Goal: Task Accomplishment & Management: Use online tool/utility

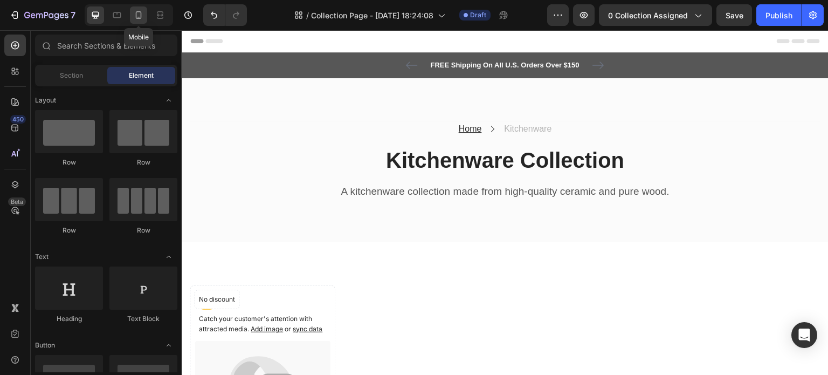
click at [137, 16] on icon at bounding box center [138, 15] width 11 height 11
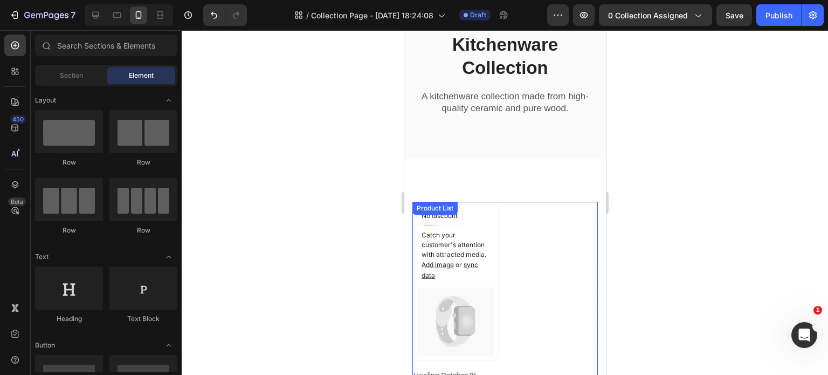
scroll to position [109, 0]
click at [531, 254] on div "Catch your customer's attention with attracted media. Add image or sync data Pr…" at bounding box center [504, 320] width 185 height 237
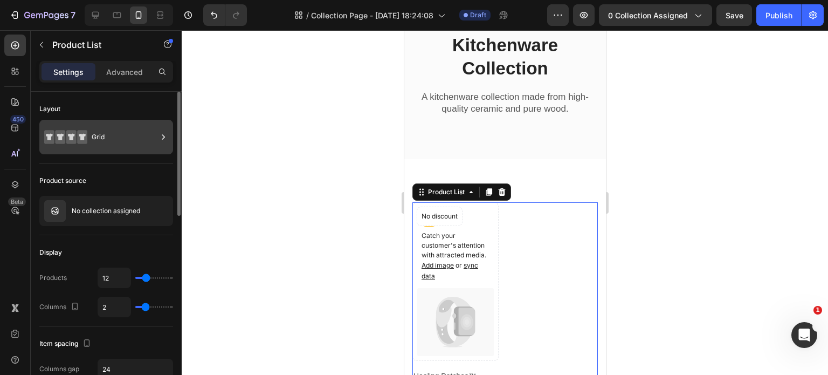
click at [120, 141] on div "Grid" at bounding box center [125, 137] width 66 height 25
click at [138, 172] on div "Product source" at bounding box center [106, 180] width 134 height 17
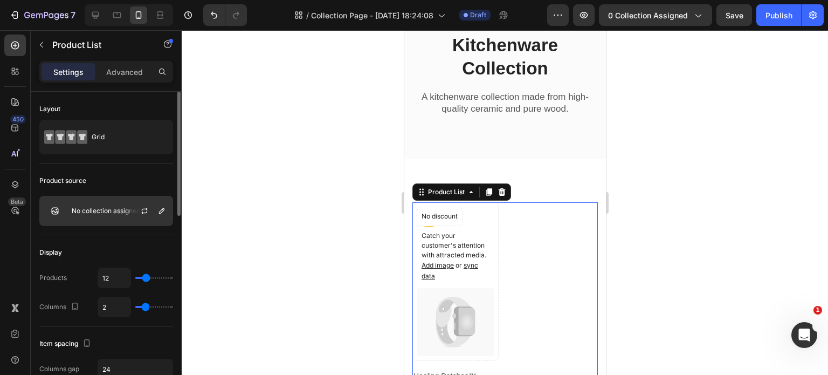
click at [126, 201] on div at bounding box center [148, 210] width 47 height 29
click at [167, 209] on button "button" at bounding box center [161, 210] width 13 height 13
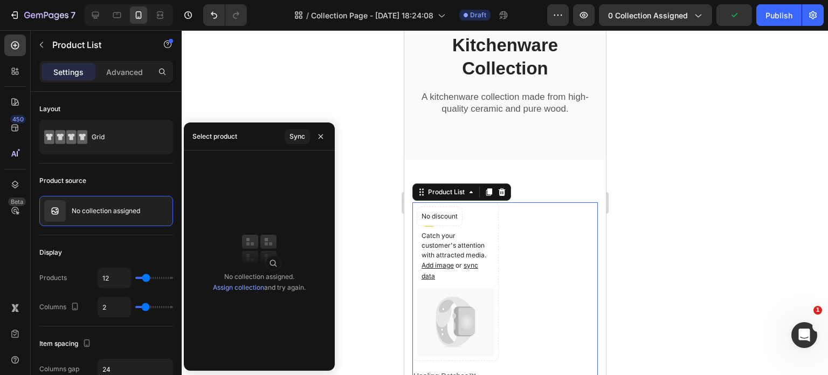
click at [234, 288] on link "Assign collection" at bounding box center [238, 287] width 51 height 8
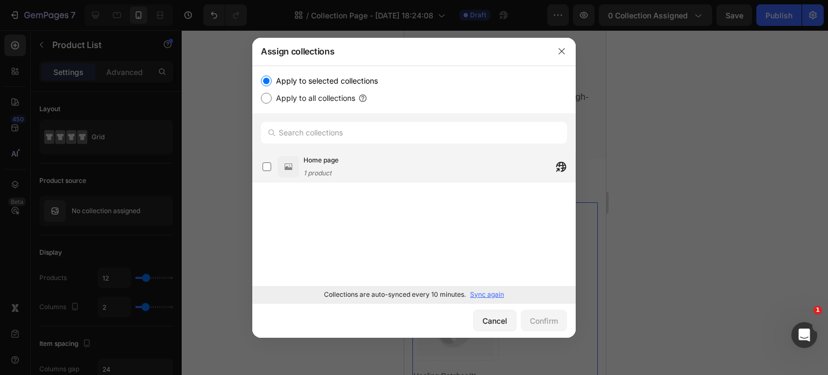
click at [271, 168] on label at bounding box center [267, 166] width 9 height 9
click at [533, 314] on button "Confirm" at bounding box center [544, 320] width 46 height 22
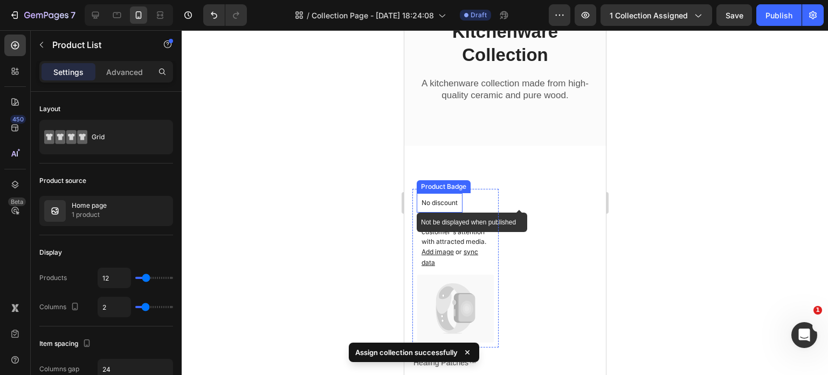
scroll to position [235, 0]
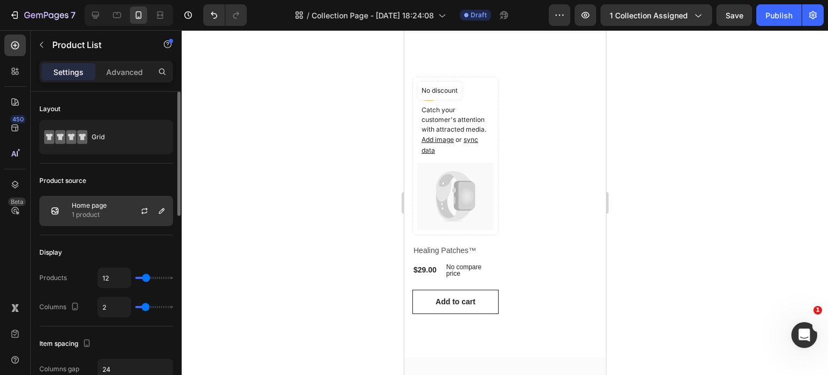
click at [94, 205] on p "Home page" at bounding box center [89, 206] width 35 height 8
click at [145, 206] on icon "button" at bounding box center [144, 210] width 9 height 9
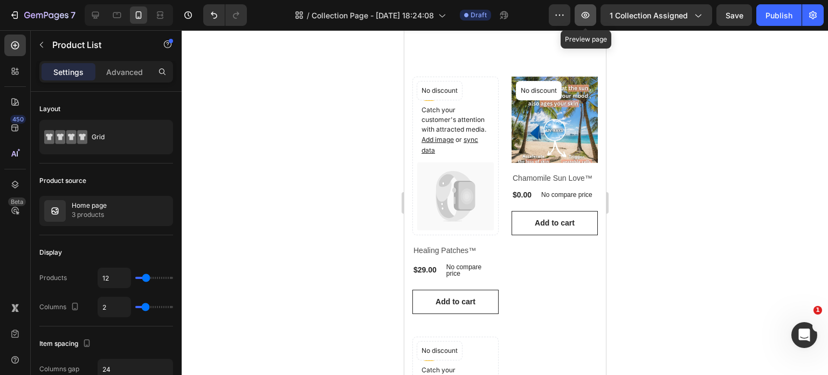
click at [596, 17] on button "button" at bounding box center [586, 15] width 22 height 22
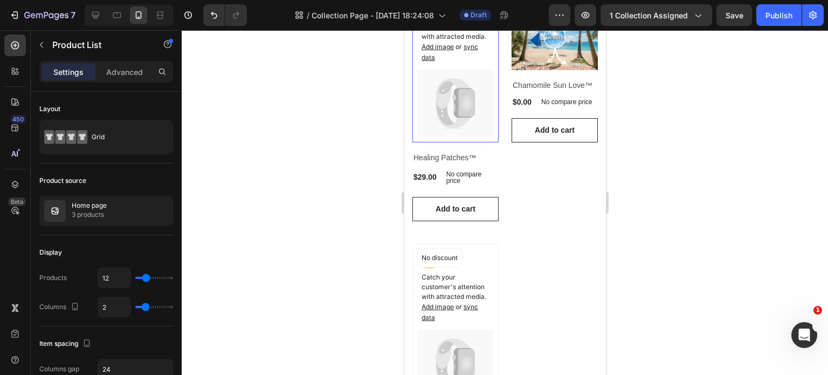
scroll to position [164, 0]
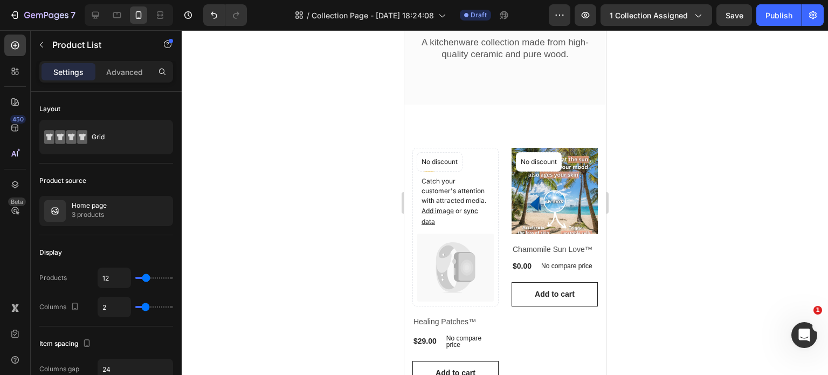
click at [249, 54] on div at bounding box center [505, 202] width 646 height 344
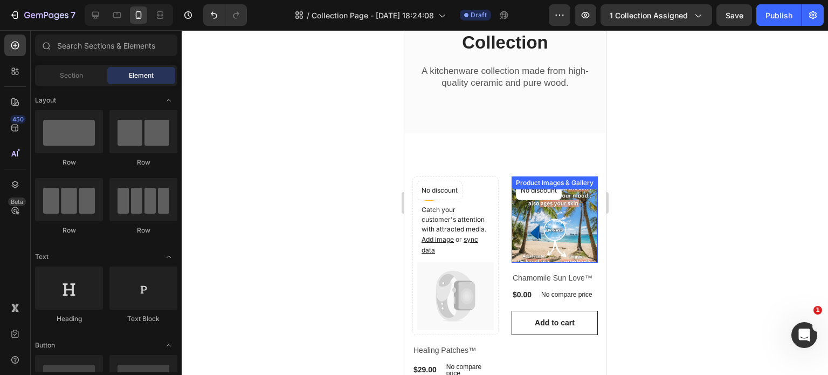
scroll to position [134, 0]
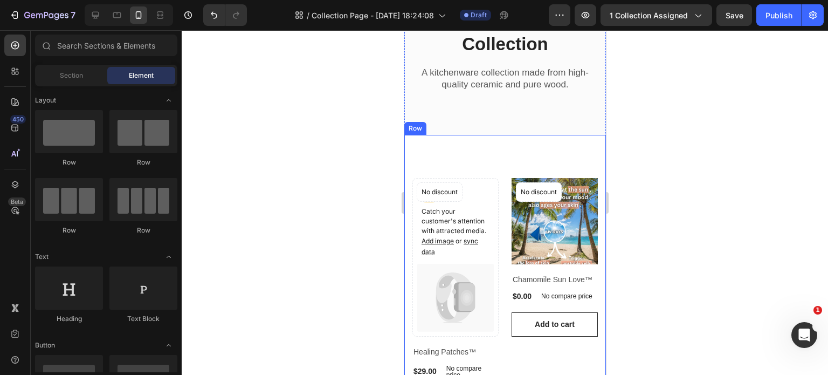
drag, startPoint x: 509, startPoint y: 281, endPoint x: 482, endPoint y: 158, distance: 125.9
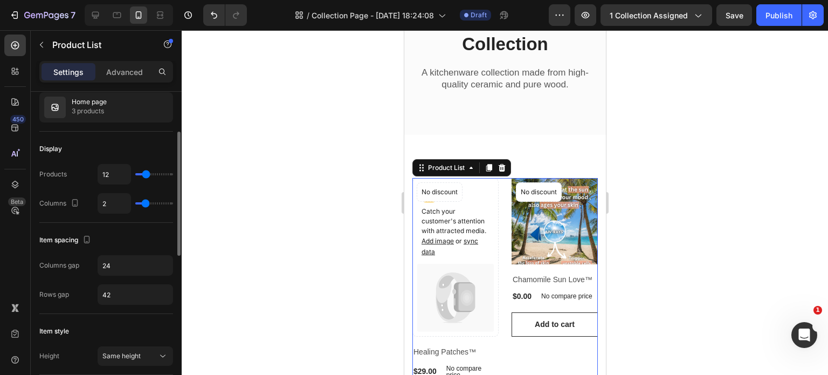
scroll to position [40, 0]
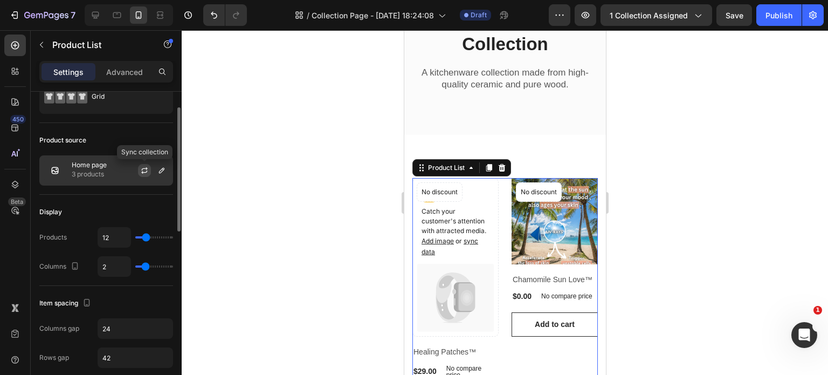
click at [143, 169] on icon "button" at bounding box center [144, 170] width 9 height 9
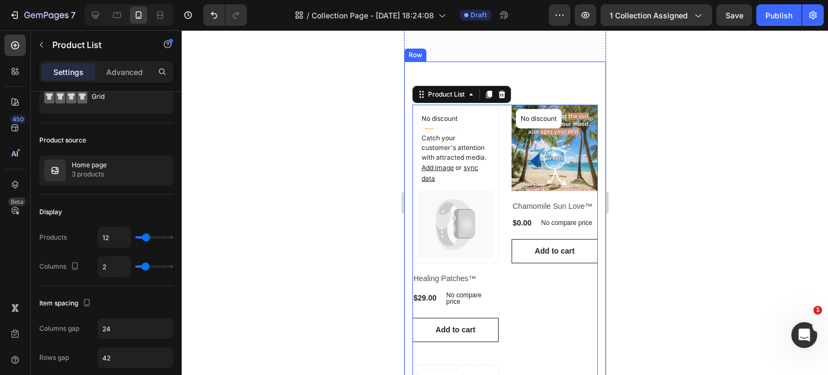
scroll to position [207, 0]
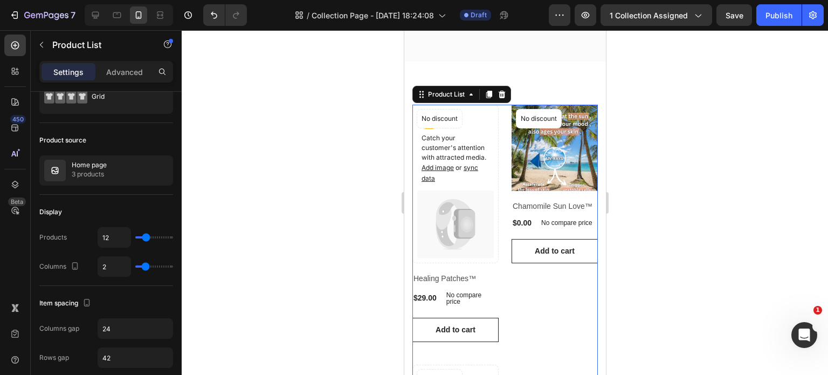
drag, startPoint x: 314, startPoint y: 146, endPoint x: 33, endPoint y: 86, distance: 287.1
click at [314, 146] on div at bounding box center [505, 202] width 646 height 344
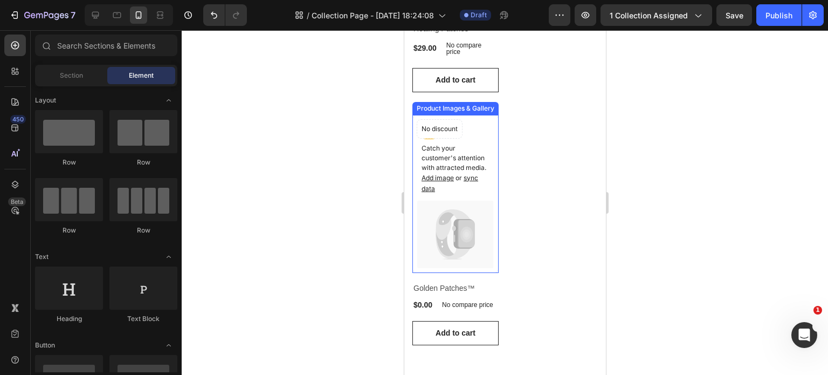
scroll to position [457, 0]
drag, startPoint x: 447, startPoint y: 201, endPoint x: 438, endPoint y: 263, distance: 63.2
